Goal: Transaction & Acquisition: Purchase product/service

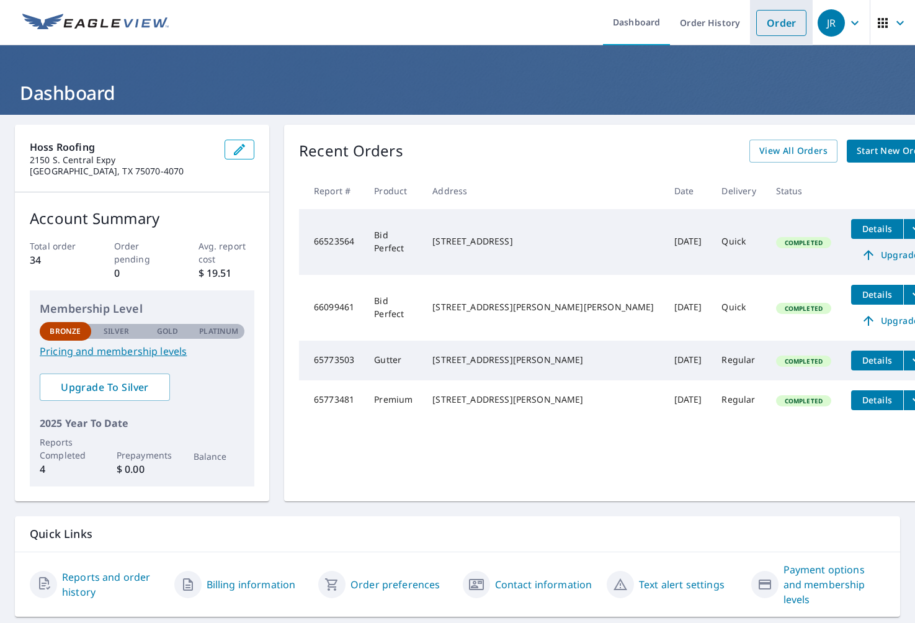
click at [791, 24] on link "Order" at bounding box center [782, 23] width 50 height 26
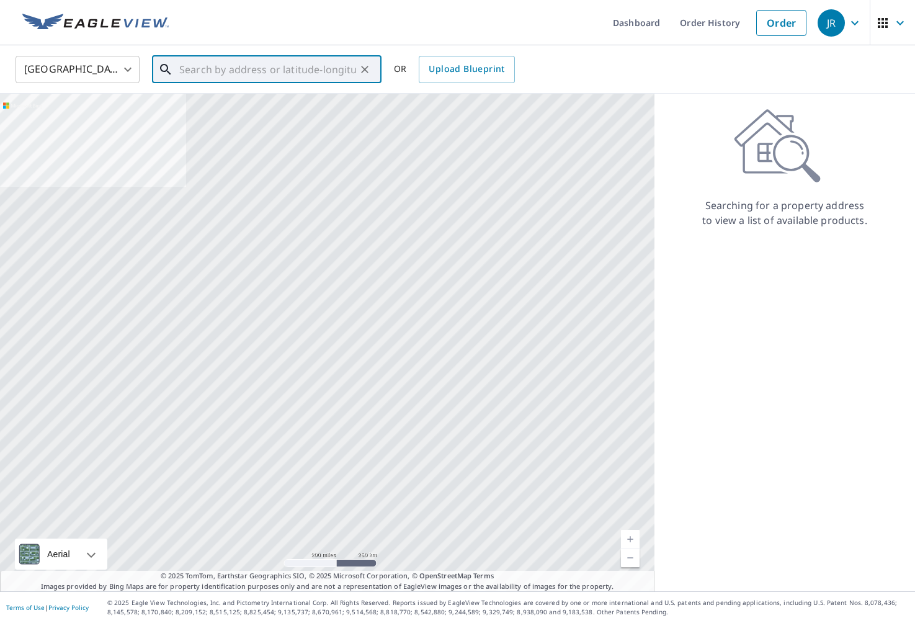
click at [267, 63] on input "text" at bounding box center [267, 69] width 177 height 35
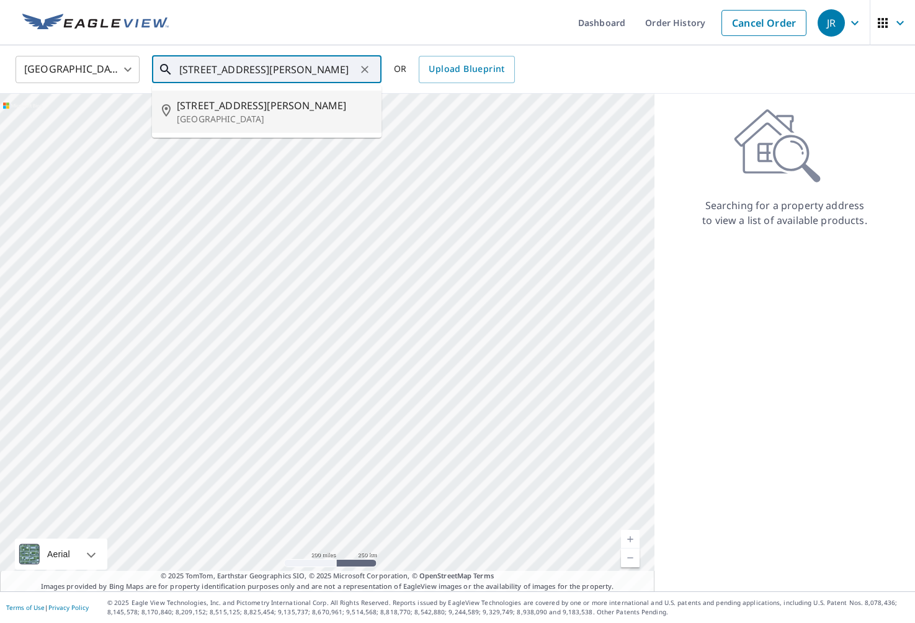
click at [232, 114] on p "[GEOGRAPHIC_DATA]" at bounding box center [274, 119] width 195 height 12
type input "[STREET_ADDRESS][PERSON_NAME]"
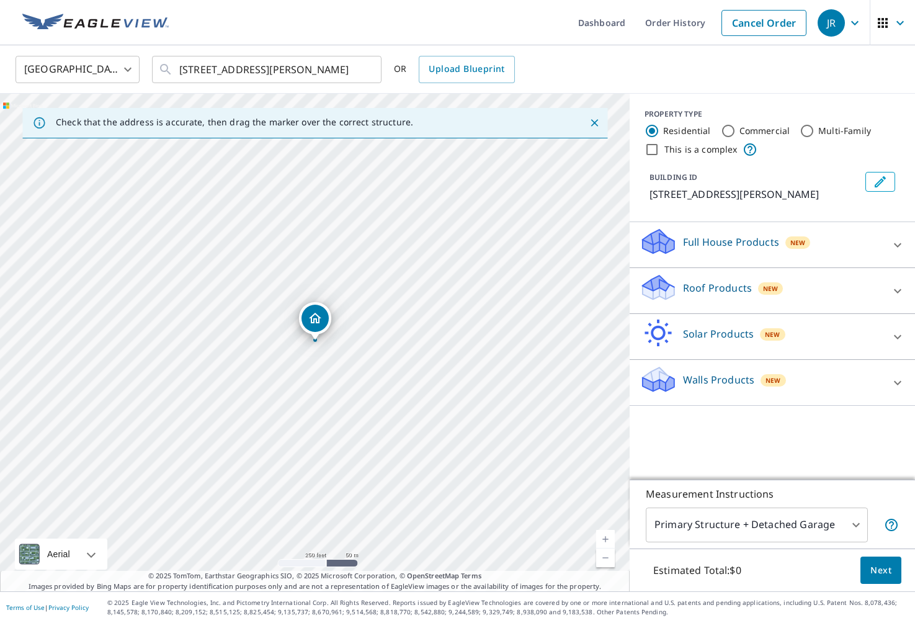
click at [608, 536] on link "Current Level 17, Zoom In" at bounding box center [605, 539] width 19 height 19
click at [608, 536] on link "Current Level 19, Zoom In" at bounding box center [605, 539] width 19 height 19
click at [608, 536] on link "Current Level 19, Zoom In Disabled" at bounding box center [605, 539] width 19 height 19
click at [608, 536] on link "Current Level 20, Zoom In Disabled" at bounding box center [605, 539] width 19 height 19
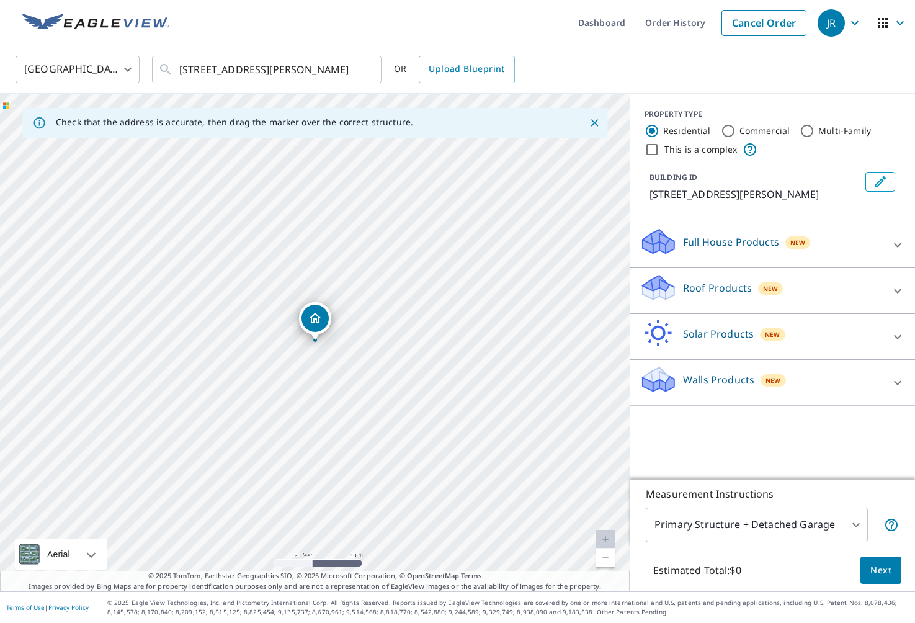
click at [896, 287] on icon at bounding box center [898, 291] width 15 height 15
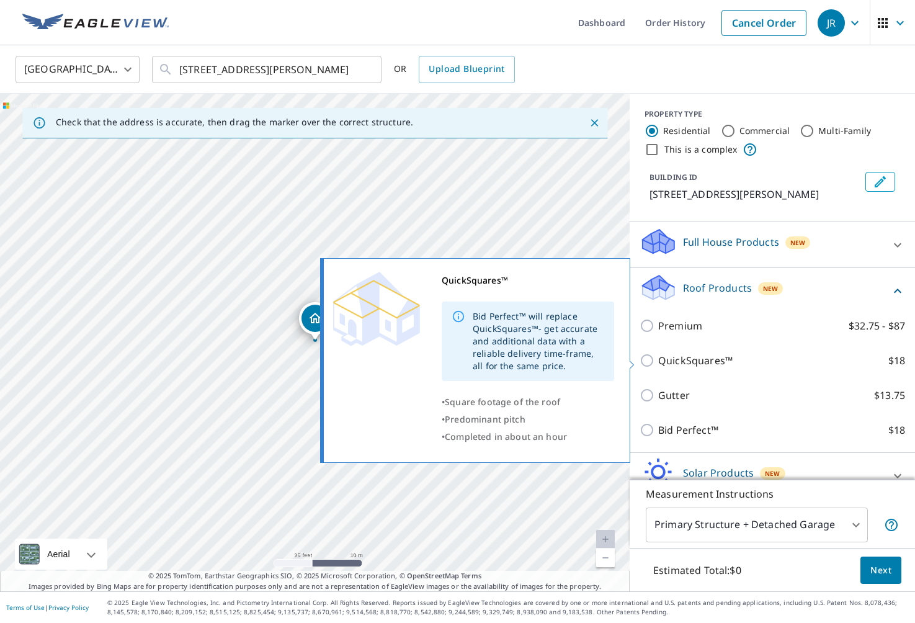
click at [721, 359] on p "QuickSquares™" at bounding box center [695, 360] width 74 height 15
click at [658, 359] on input "QuickSquares™ $18" at bounding box center [649, 360] width 19 height 15
checkbox input "true"
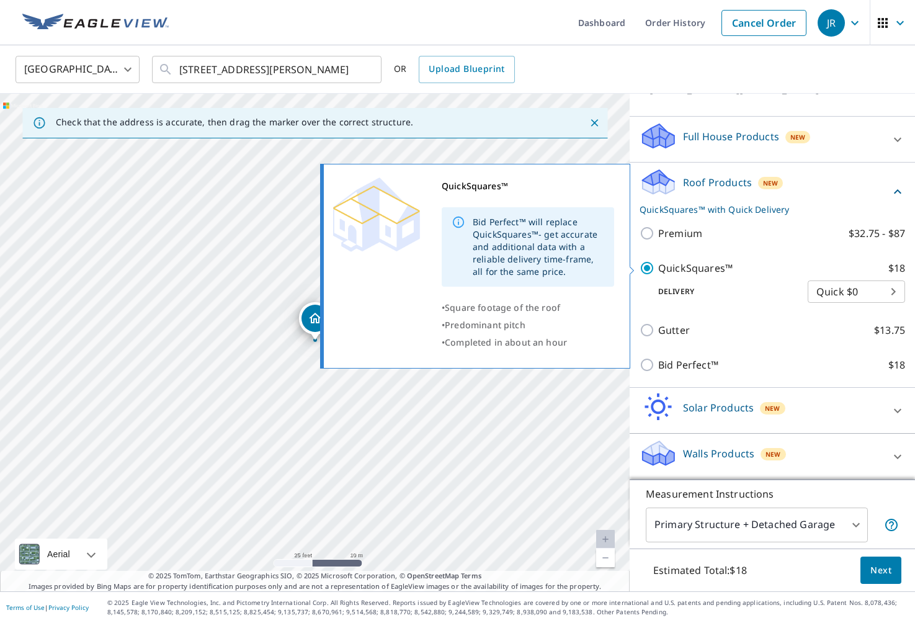
scroll to position [106, 0]
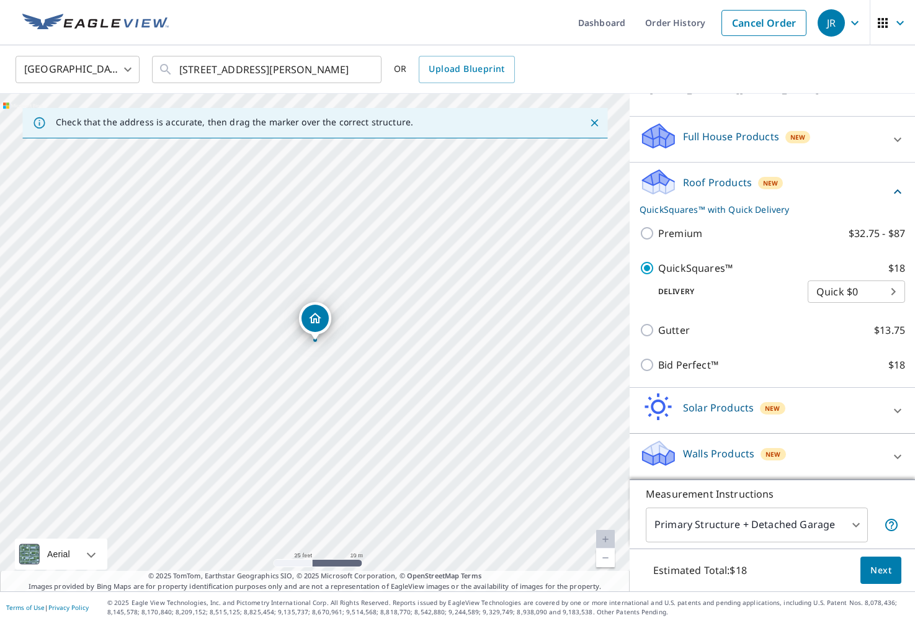
click at [884, 574] on span "Next" at bounding box center [881, 571] width 21 height 16
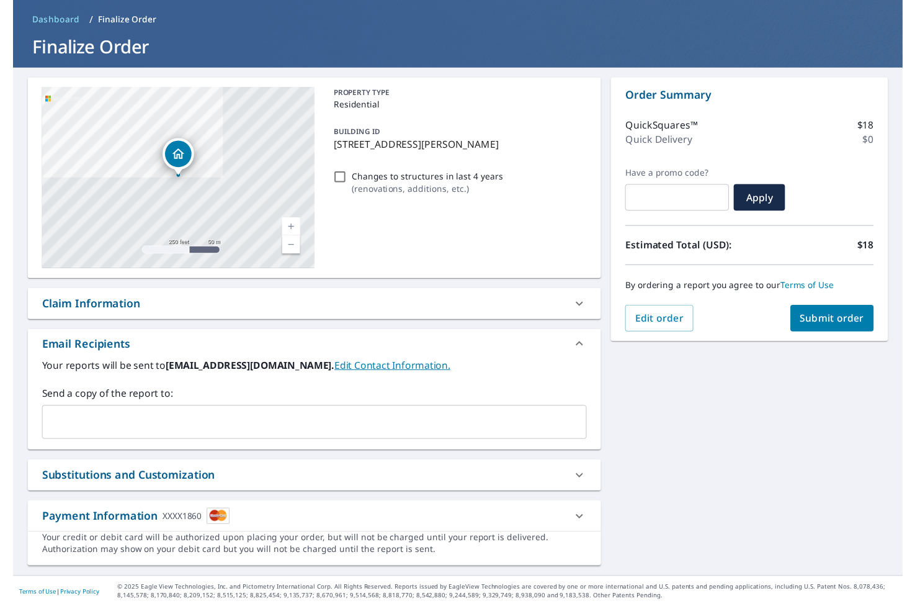
scroll to position [45, 0]
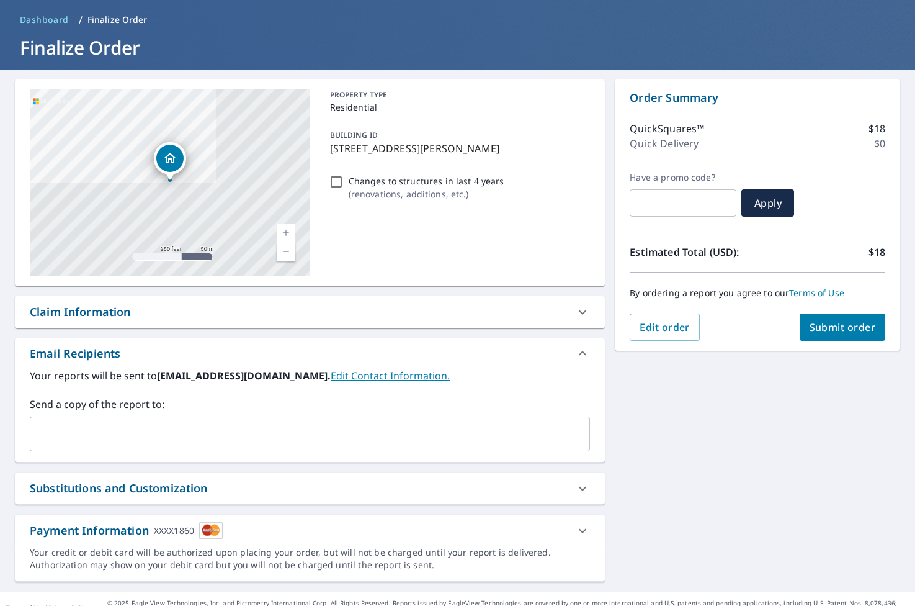
click at [829, 312] on div "By ordering a report you agree to our Terms of Use" at bounding box center [758, 292] width 256 height 41
click at [829, 318] on button "Submit order" at bounding box center [843, 326] width 86 height 27
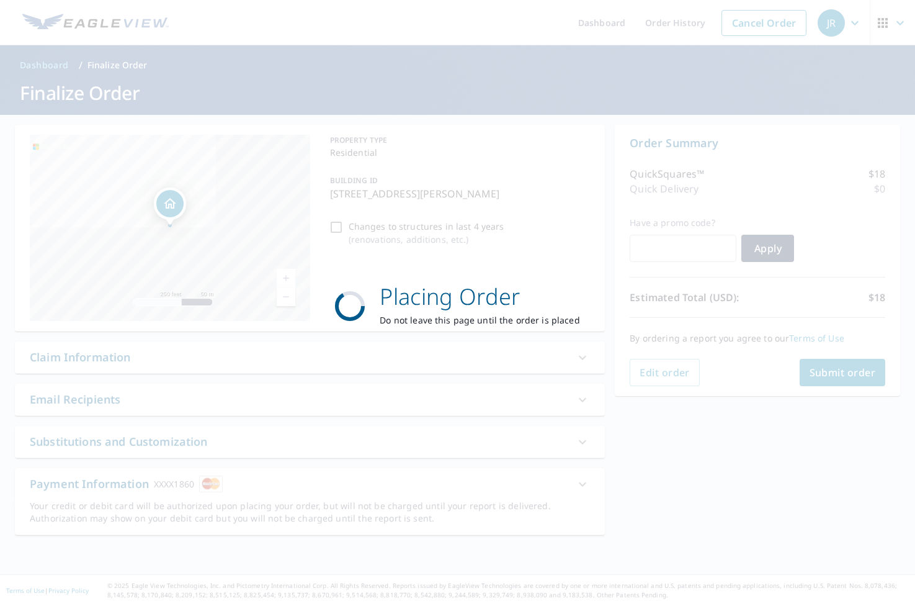
scroll to position [0, 0]
